Goal: Download file/media

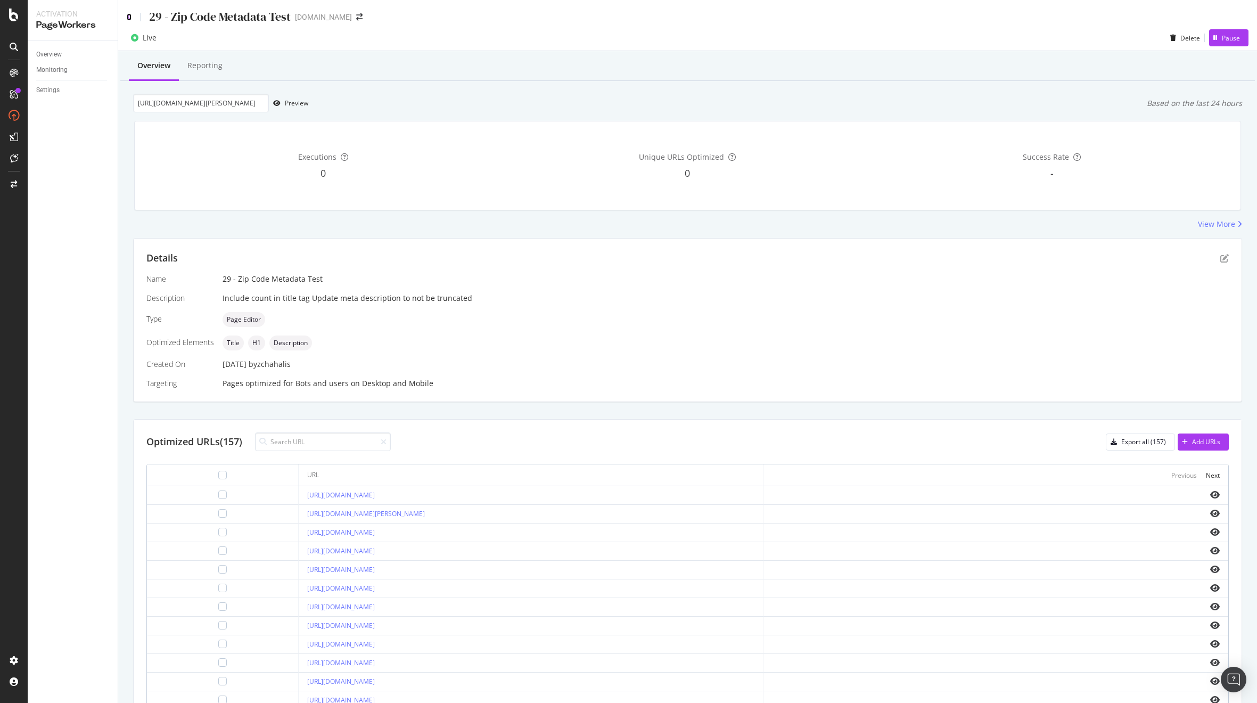
click at [127, 18] on icon at bounding box center [129, 16] width 5 height 7
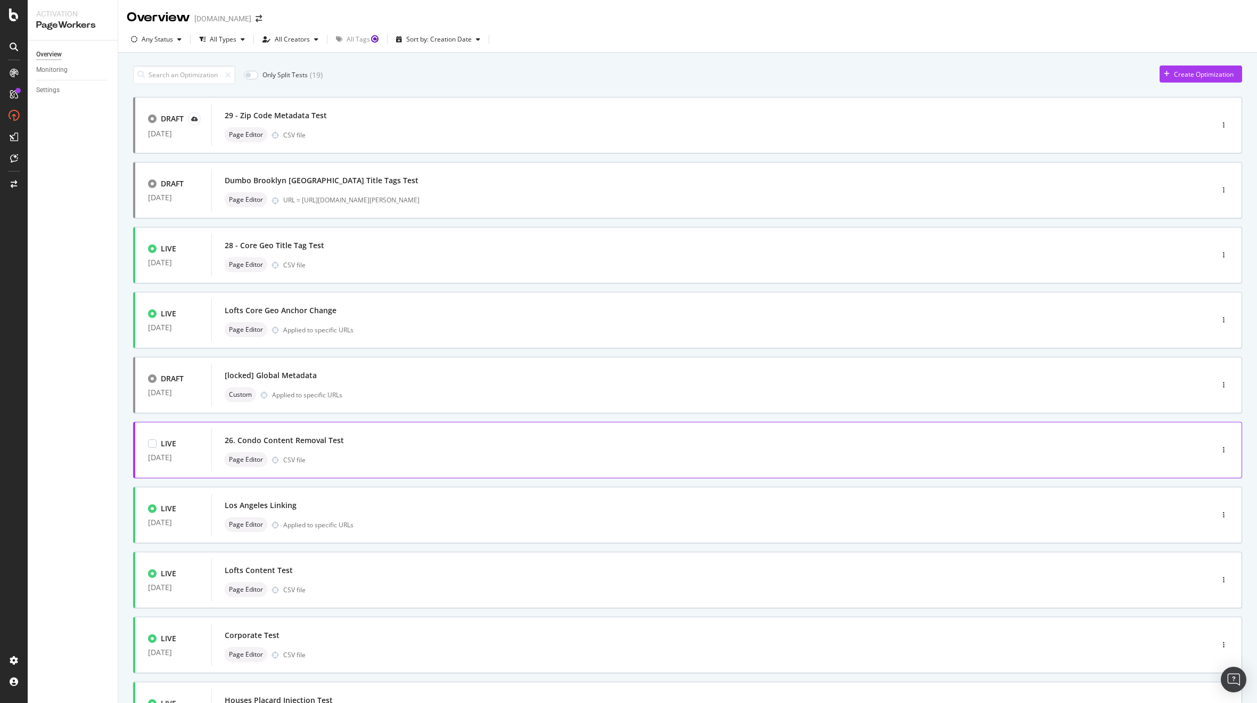
scroll to position [104, 0]
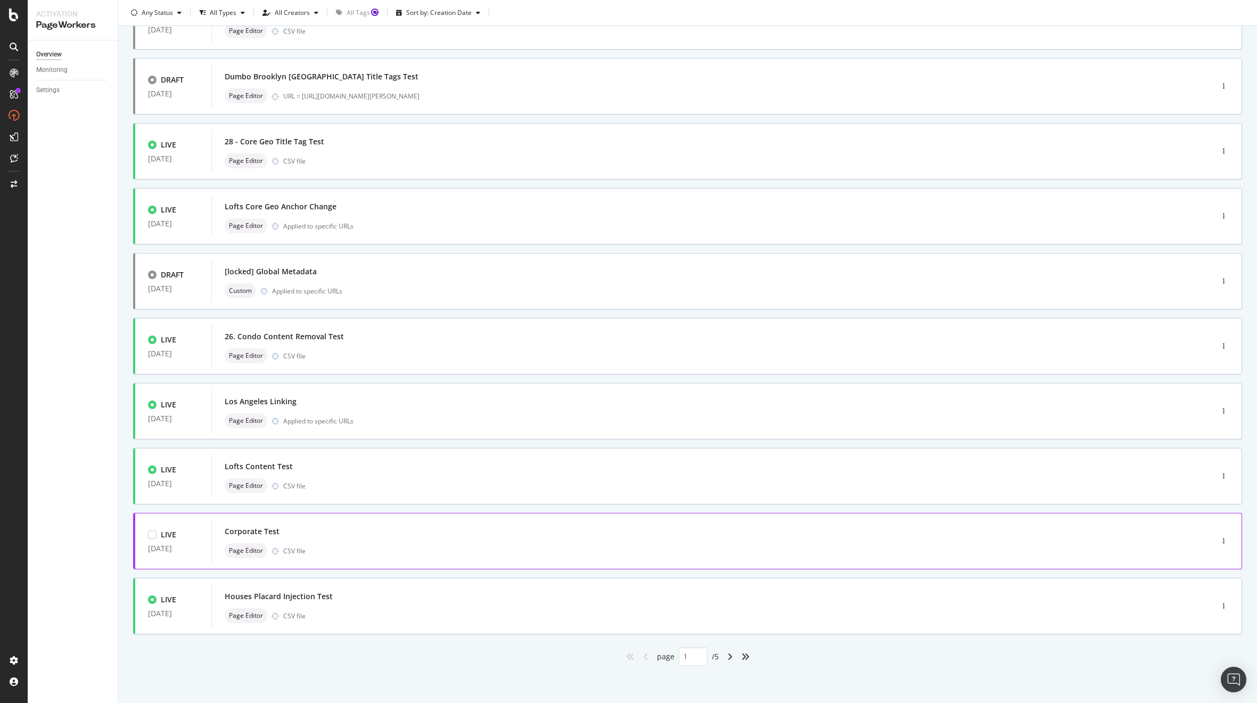
click at [378, 544] on div "Page Editor CSV file" at bounding box center [696, 550] width 943 height 15
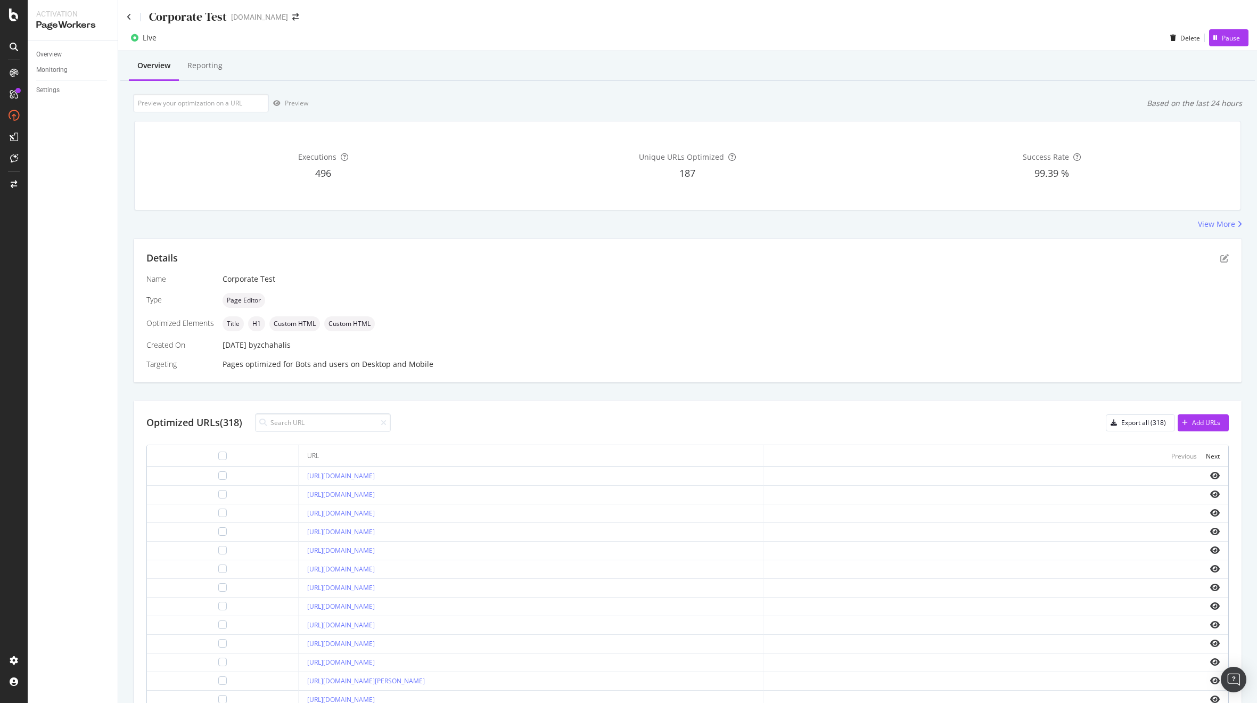
click at [1040, 211] on div "Executions 496 Unique URLs Optimized 187 Success Rate 99.39 %" at bounding box center [687, 165] width 1119 height 106
click at [1041, 210] on div "Executions 496 Unique URLs Optimized 187 Success Rate 99.39 %" at bounding box center [688, 165] width 1106 height 88
